Goal: Task Accomplishment & Management: Complete application form

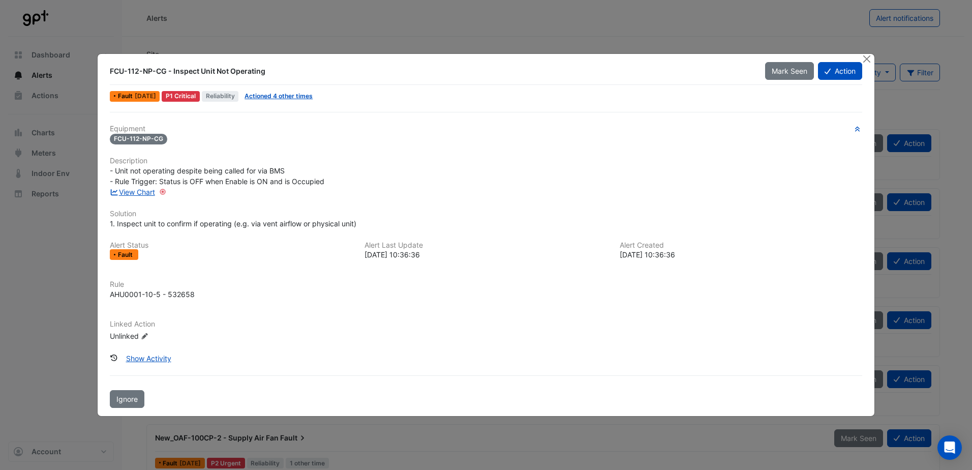
click at [825, 69] on icon at bounding box center [828, 71] width 6 height 7
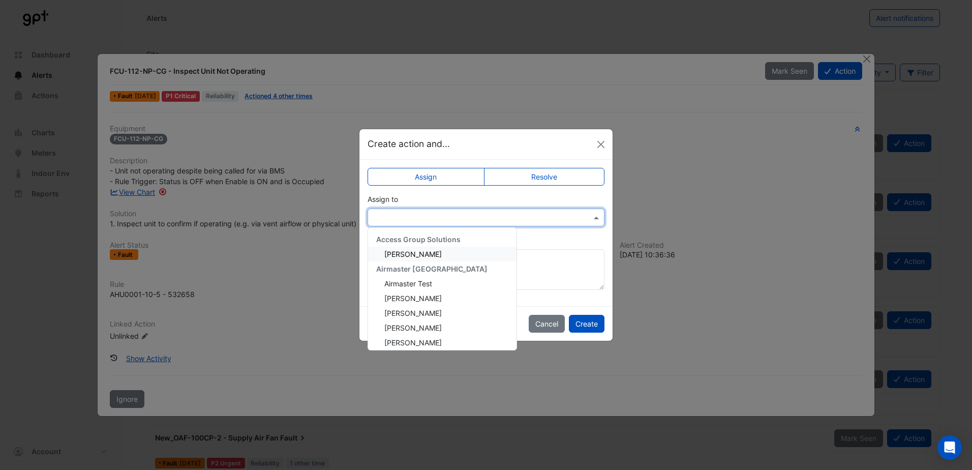
click at [476, 215] on input "text" at bounding box center [475, 218] width 205 height 11
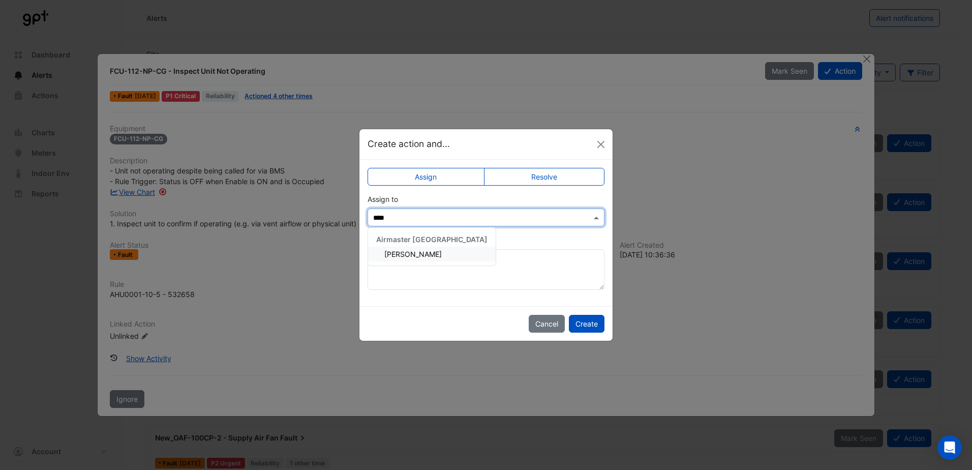
type input "*****"
click at [399, 258] on span "[PERSON_NAME]" at bounding box center [412, 254] width 57 height 9
click at [593, 327] on button "Create" at bounding box center [587, 324] width 36 height 18
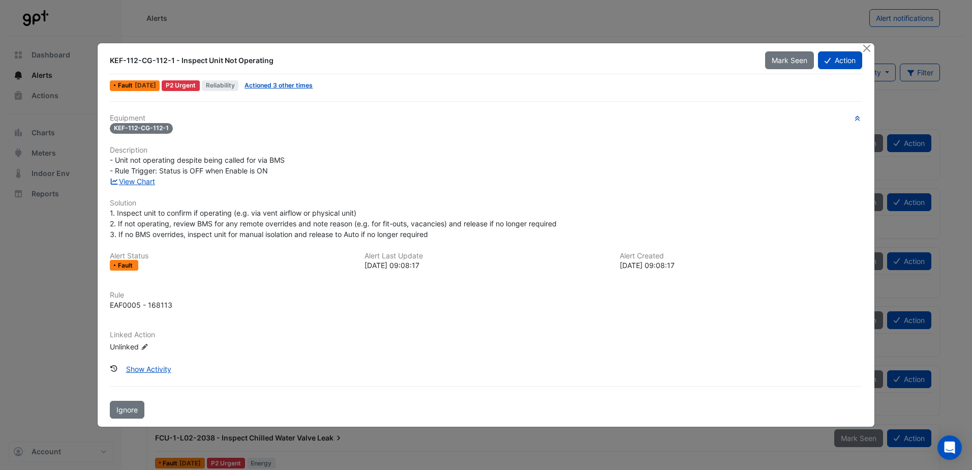
click at [845, 60] on button "Action" at bounding box center [840, 60] width 44 height 18
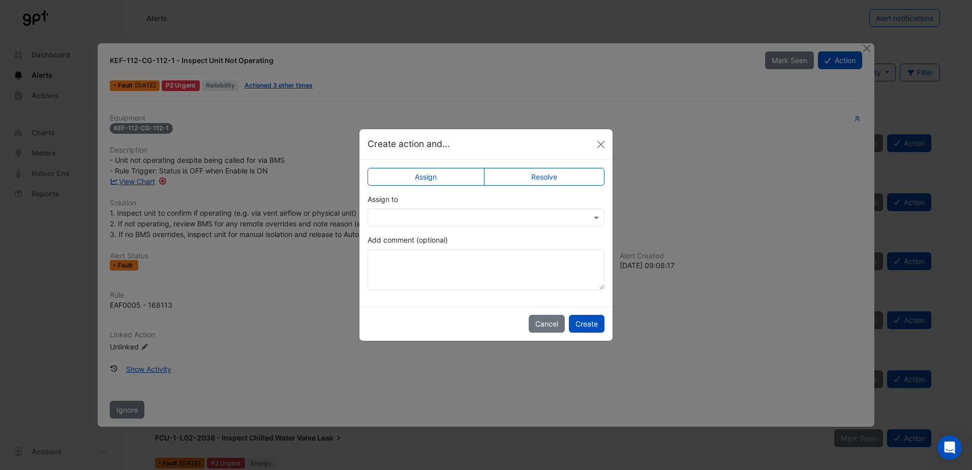
click at [441, 222] on input "text" at bounding box center [475, 218] width 205 height 11
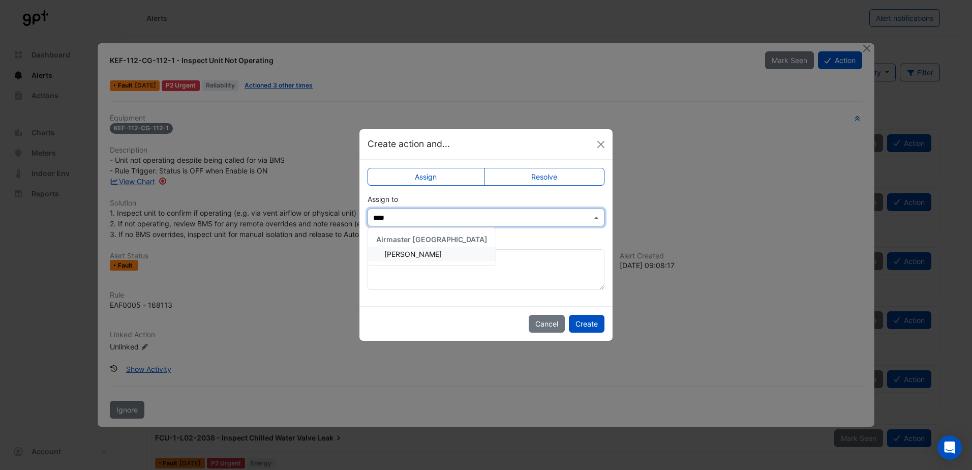
type input "*****"
click at [404, 252] on span "[PERSON_NAME]" at bounding box center [412, 254] width 57 height 9
drag, startPoint x: 592, startPoint y: 323, endPoint x: 673, endPoint y: 319, distance: 80.4
click at [594, 324] on button "Create" at bounding box center [587, 324] width 36 height 18
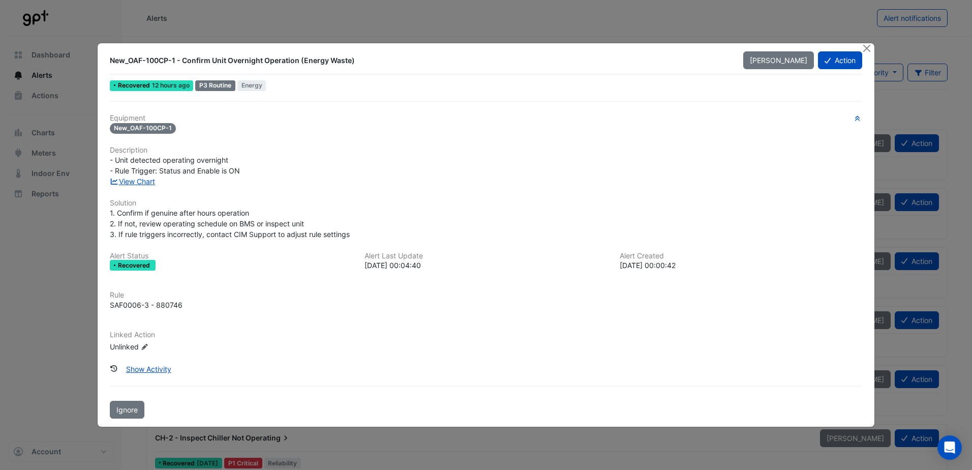
click at [840, 67] on button "Action" at bounding box center [840, 60] width 44 height 18
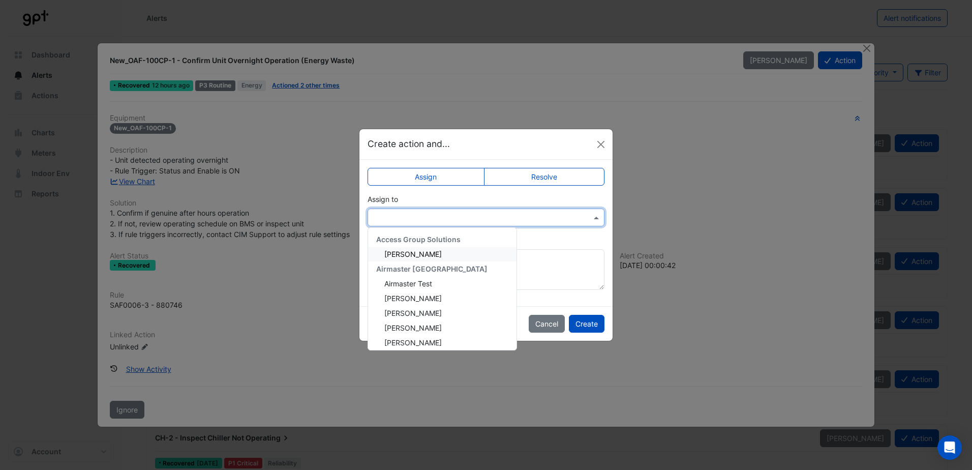
click at [487, 214] on input "text" at bounding box center [475, 218] width 205 height 11
type input "***"
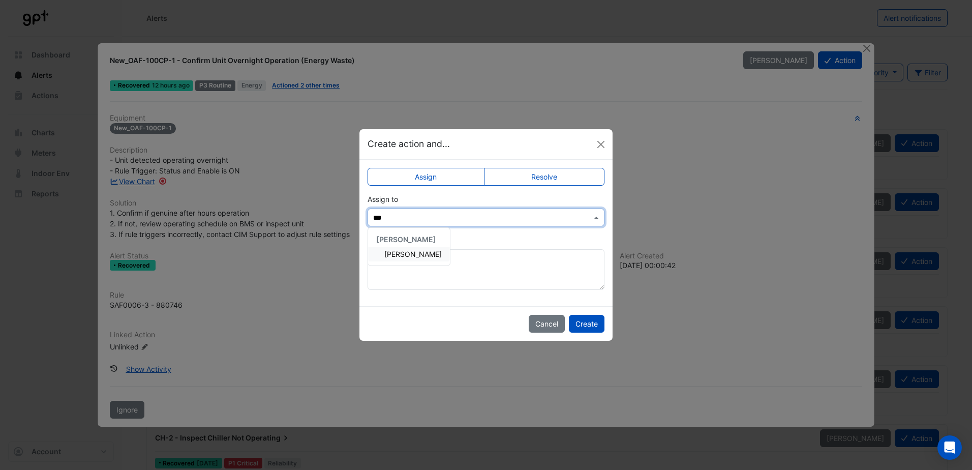
drag, startPoint x: 400, startPoint y: 257, endPoint x: 488, endPoint y: 282, distance: 91.8
click at [400, 258] on span "[PERSON_NAME]" at bounding box center [412, 254] width 57 height 9
click at [578, 326] on button "Create" at bounding box center [587, 324] width 36 height 18
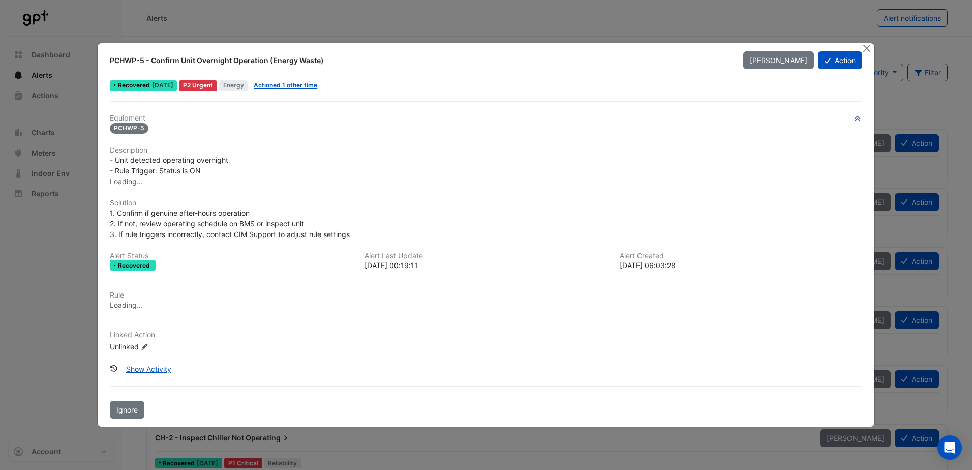
click at [848, 60] on button "Action" at bounding box center [840, 60] width 44 height 18
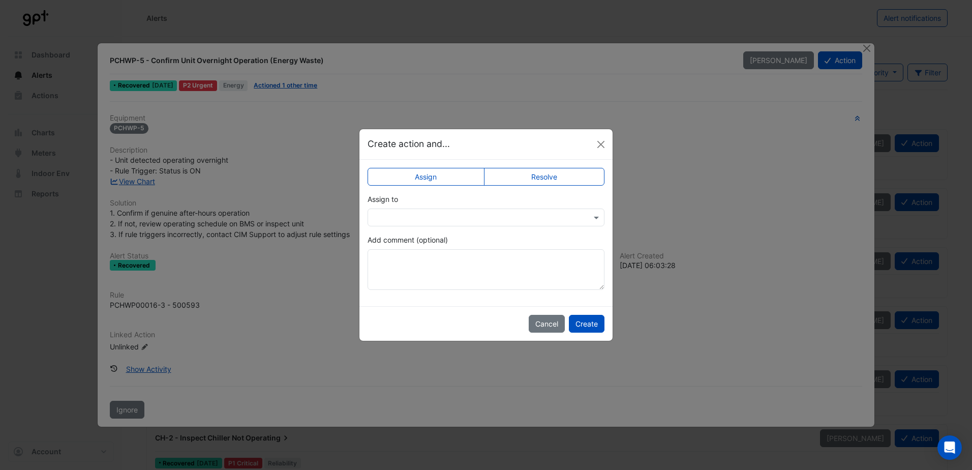
click at [455, 213] on input "text" at bounding box center [475, 218] width 205 height 11
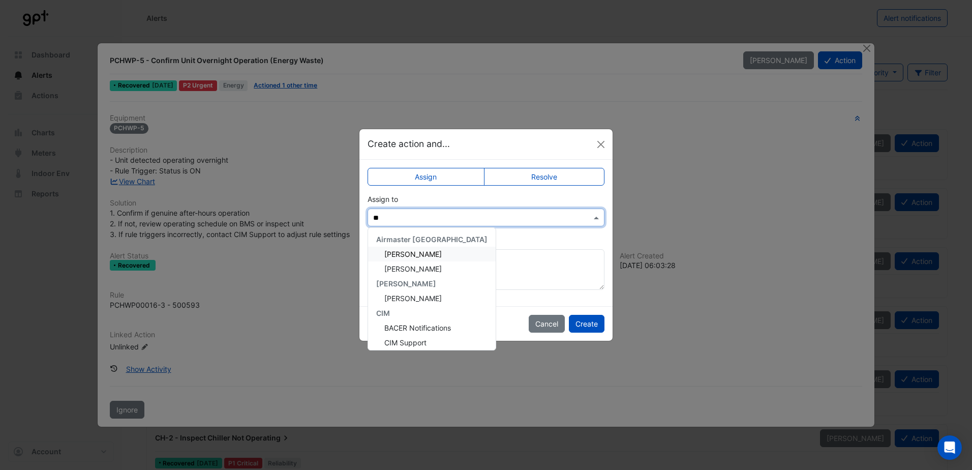
type input "***"
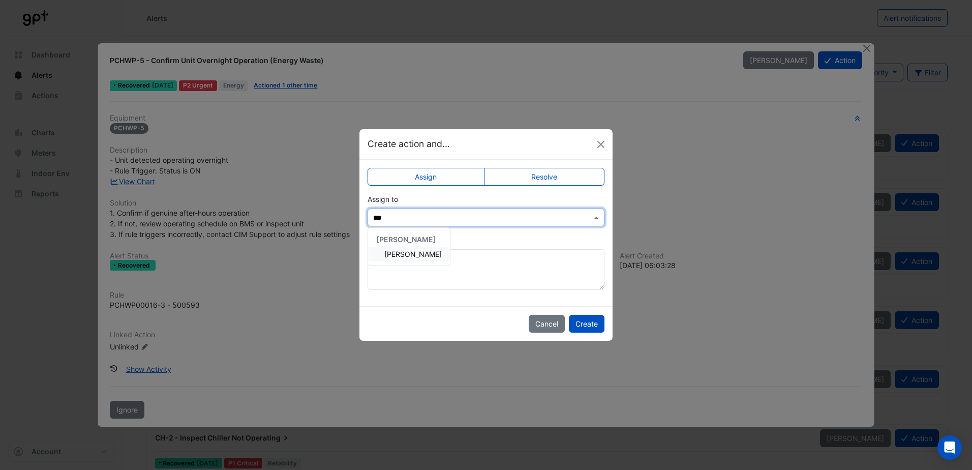
click at [410, 256] on span "[PERSON_NAME]" at bounding box center [412, 254] width 57 height 9
click at [576, 318] on button "Create" at bounding box center [587, 324] width 36 height 18
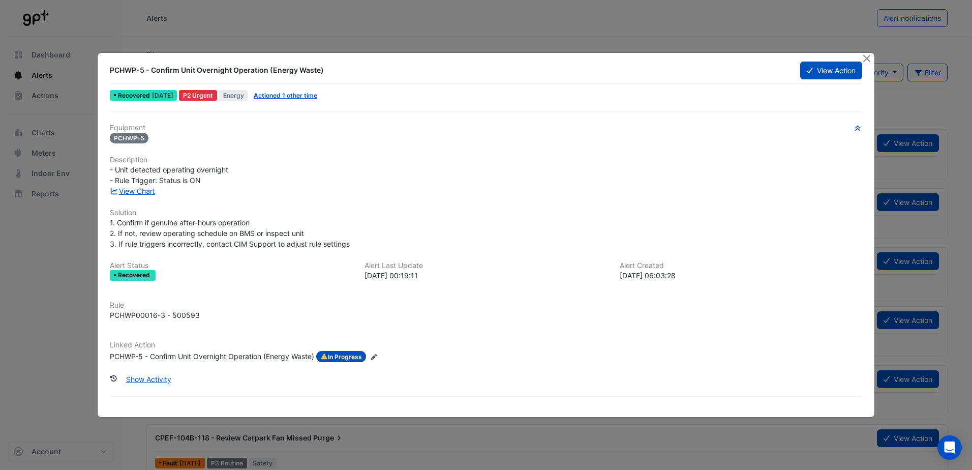
click at [839, 68] on button "View Action" at bounding box center [831, 71] width 62 height 18
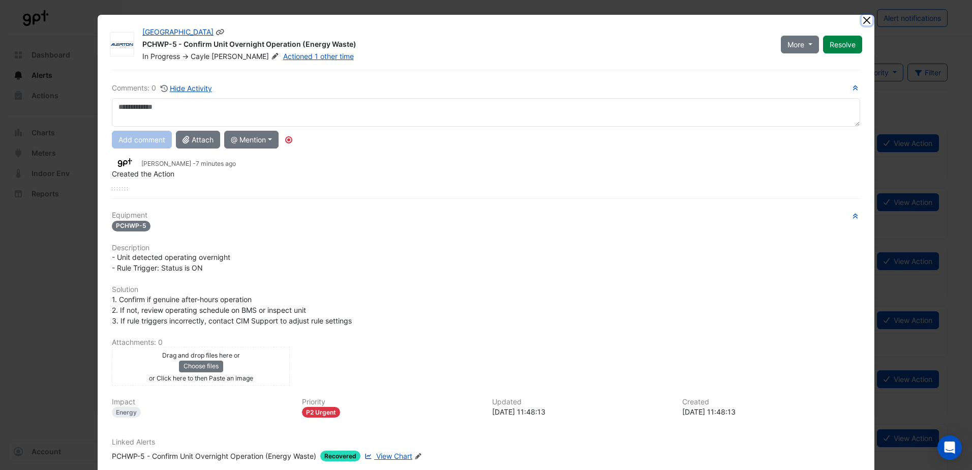
click at [862, 17] on button "Close" at bounding box center [867, 20] width 11 height 11
